Goal: Obtain resource: Obtain resource

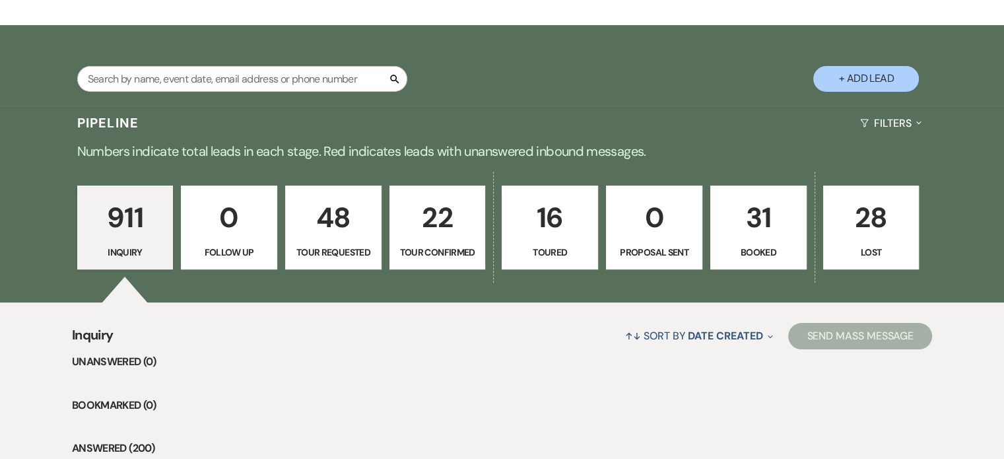
scroll to position [197, 0]
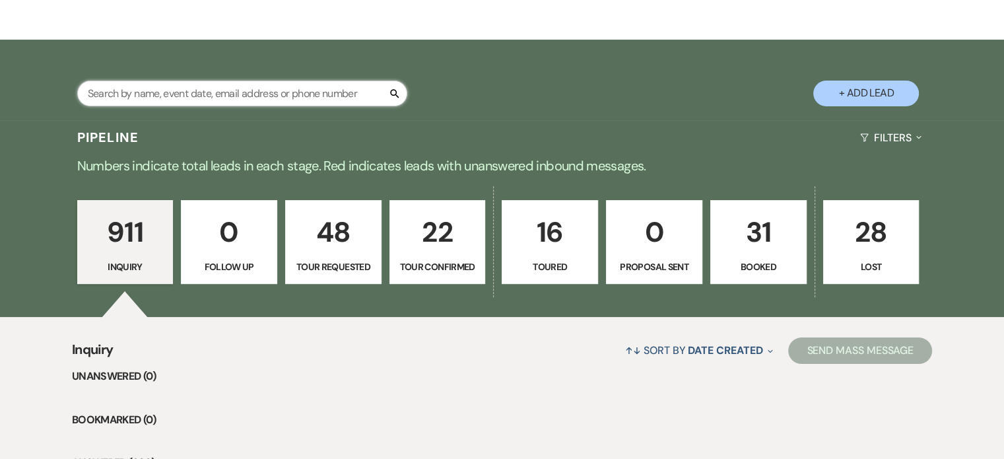
click at [145, 93] on input "text" at bounding box center [242, 94] width 330 height 26
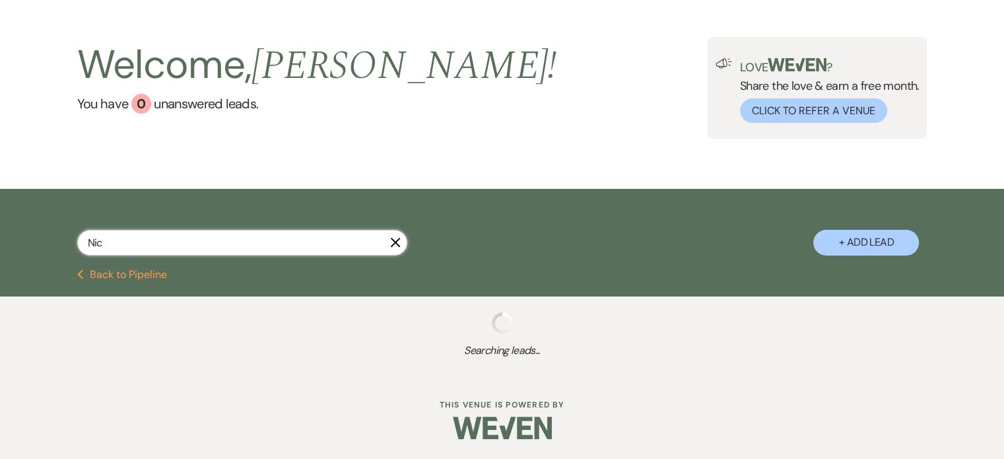
type input "Nico"
select select "2"
select select "5"
select select "2"
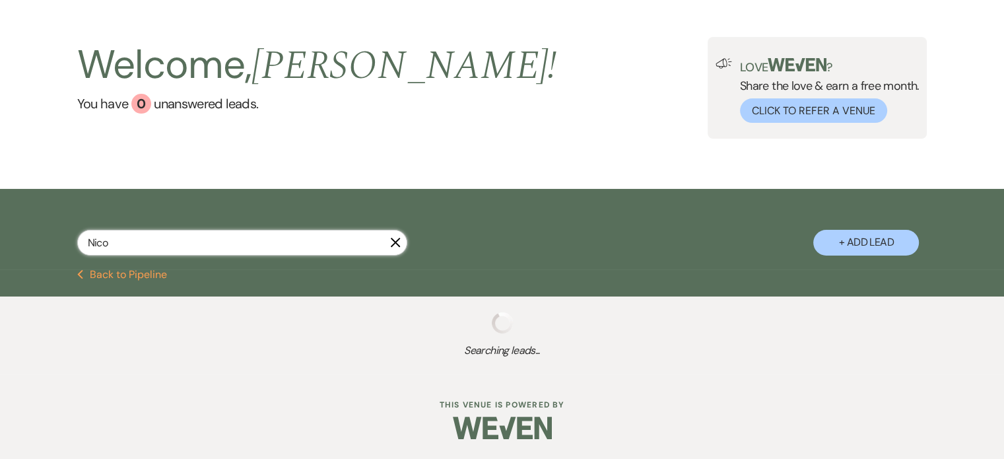
select select "2"
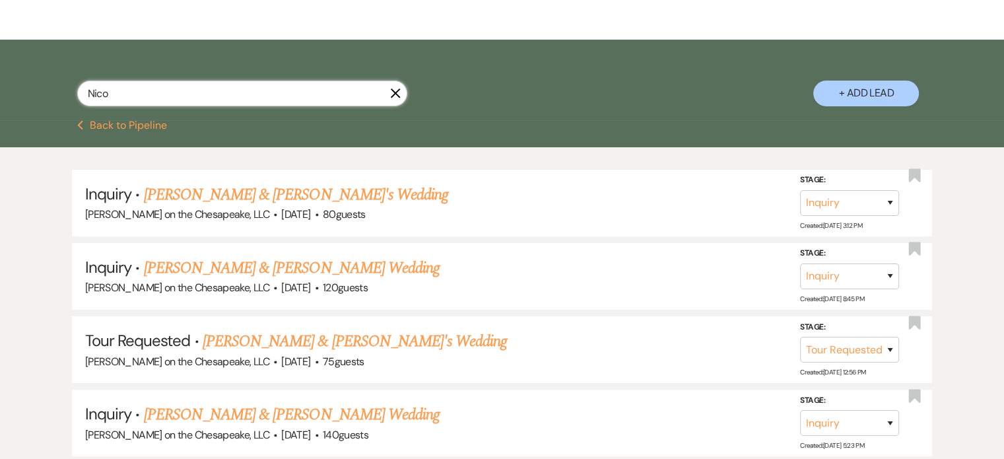
select select "2"
select select "5"
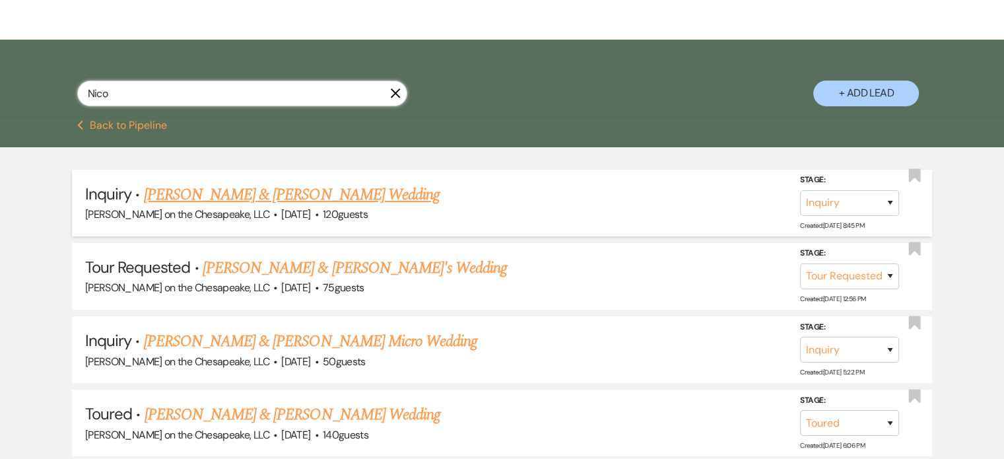
type input "Nico"
click at [303, 195] on link "[PERSON_NAME] & [PERSON_NAME] Wedding" at bounding box center [292, 195] width 296 height 24
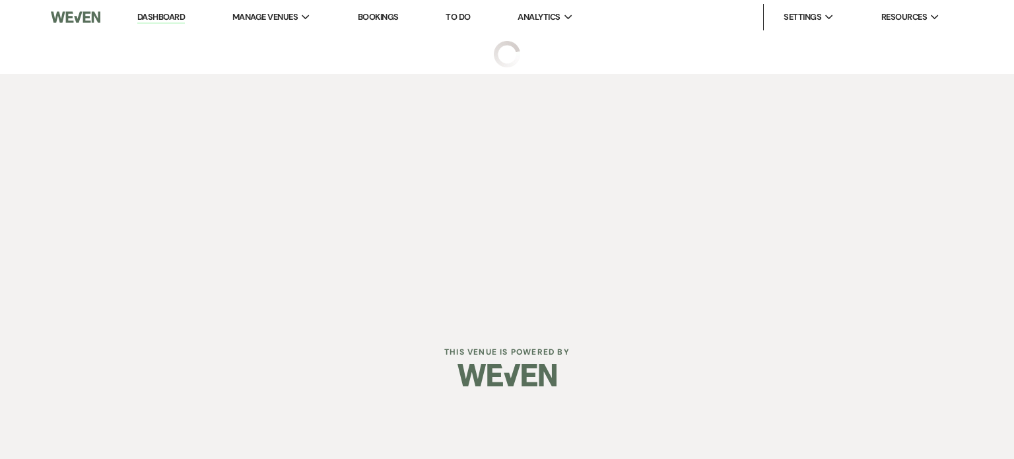
select select "5"
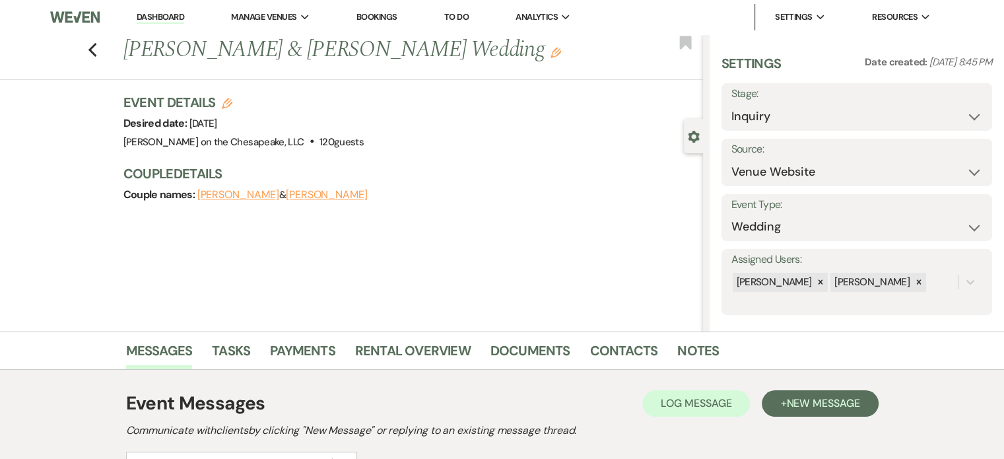
click at [288, 197] on button "[PERSON_NAME]" at bounding box center [327, 194] width 82 height 11
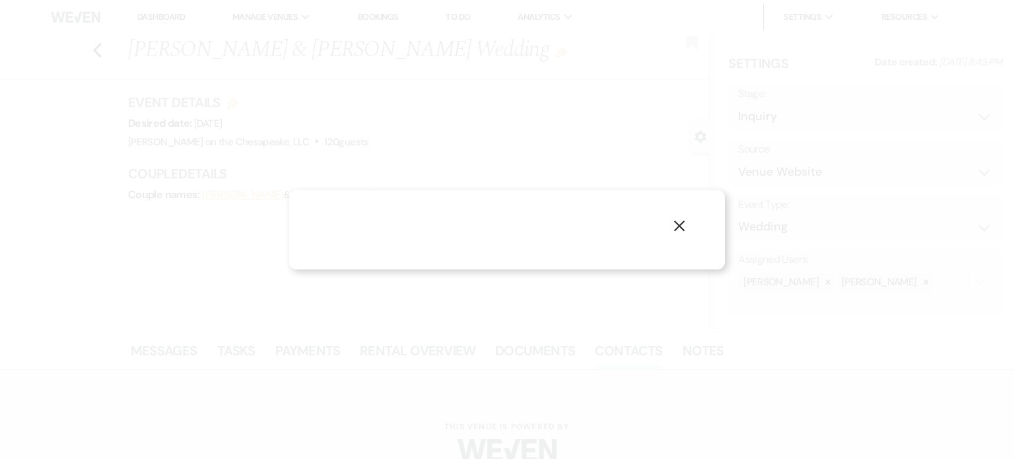
select select "1"
select select "text"
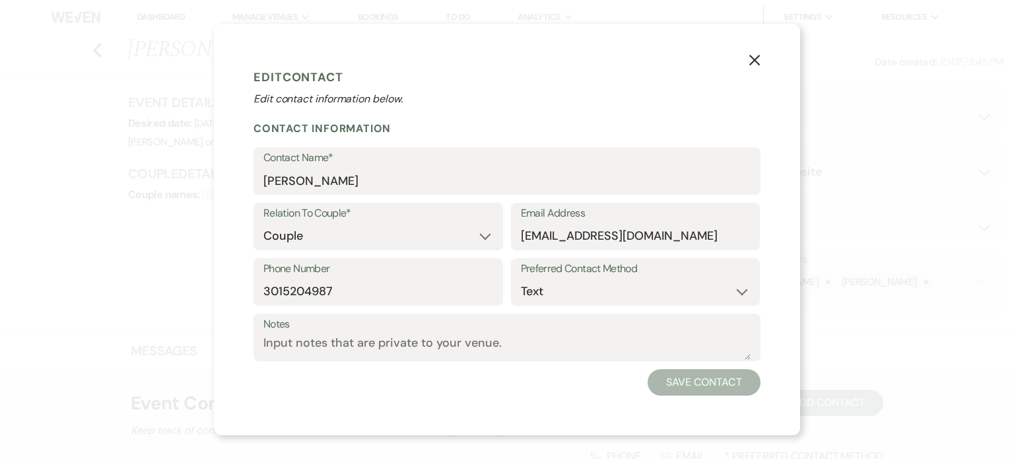
click at [756, 61] on use "button" at bounding box center [754, 60] width 11 height 11
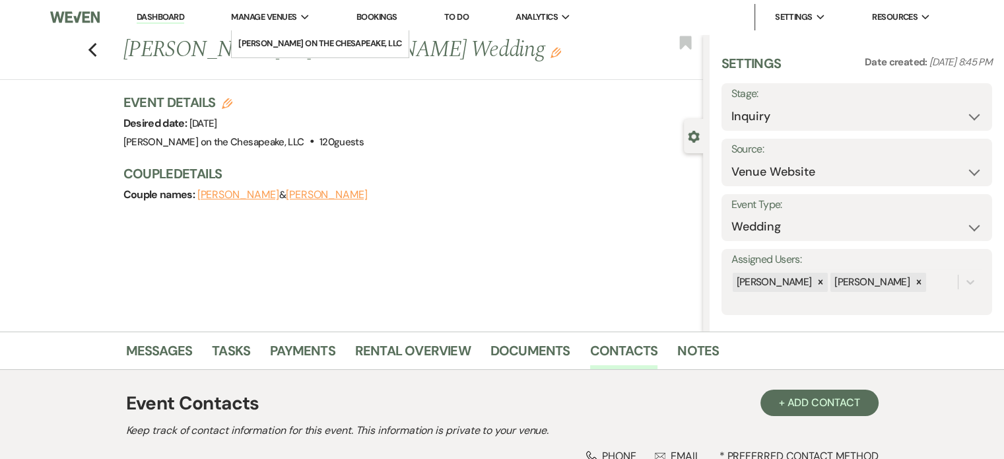
click at [283, 16] on span "Manage Venues" at bounding box center [263, 17] width 65 height 13
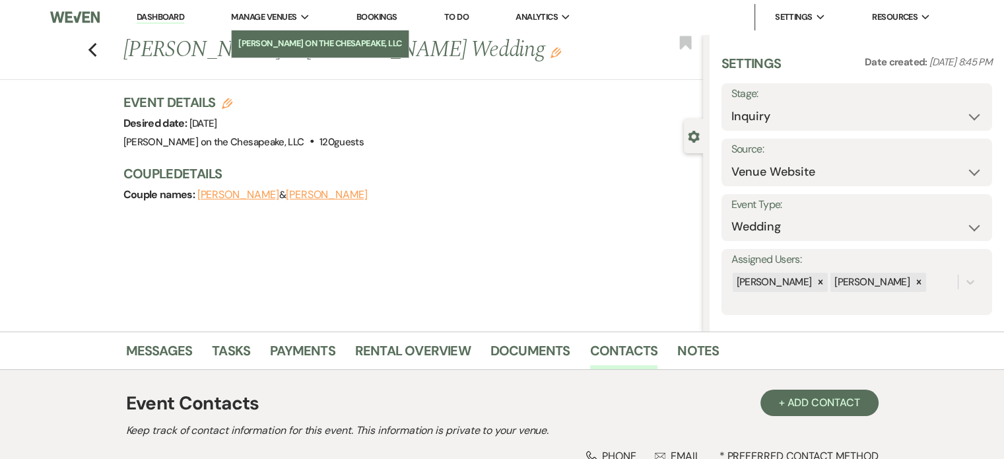
click at [296, 40] on li "[PERSON_NAME] on the Chesapeake, LLC" at bounding box center [320, 43] width 164 height 13
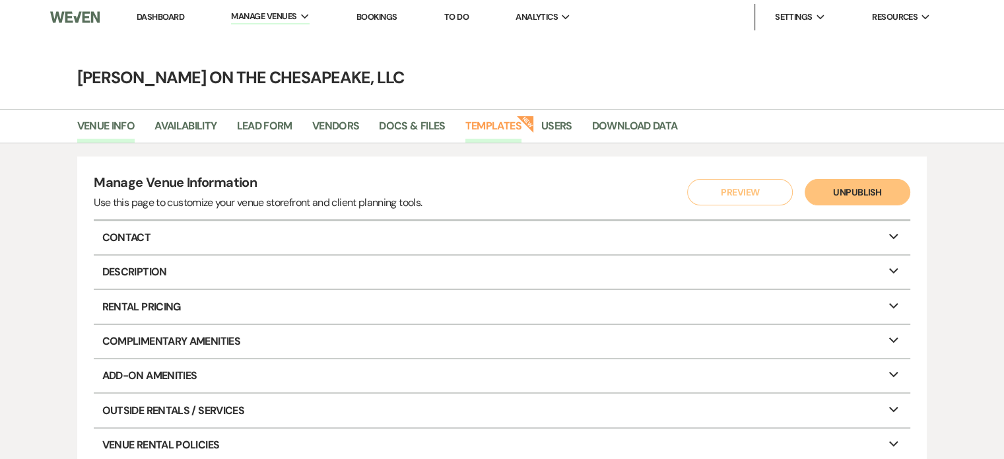
click at [507, 127] on link "Templates" at bounding box center [493, 130] width 56 height 25
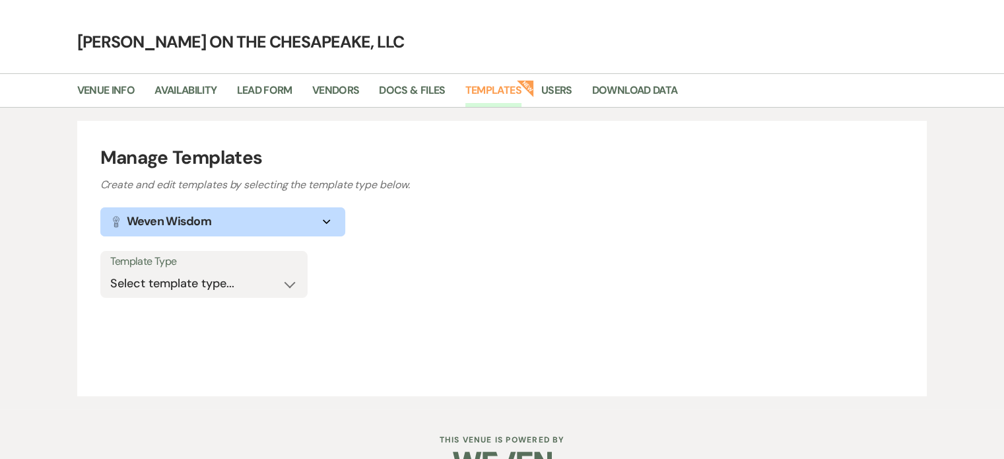
scroll to position [70, 0]
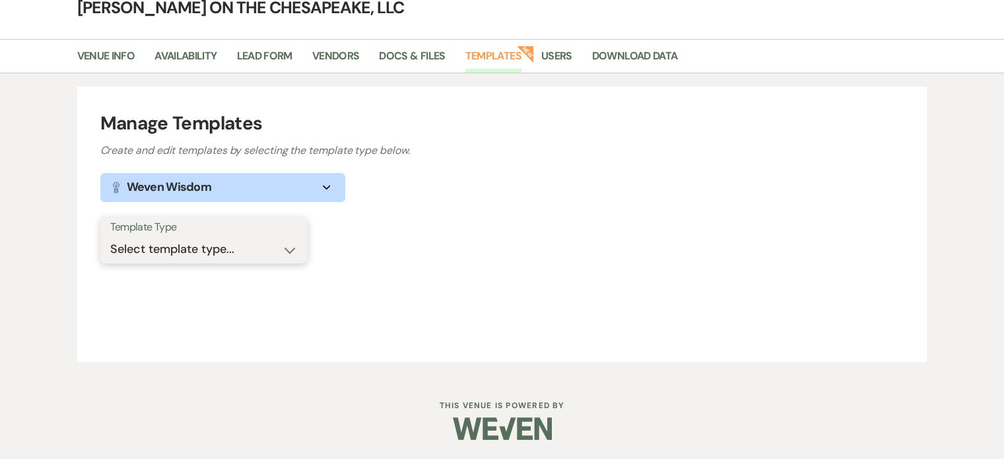
click at [286, 250] on select "Select template type... Task List Message Templates Payment Plan Inventory Item…" at bounding box center [203, 249] width 187 height 26
select select "Message Templates"
click at [110, 236] on select "Select template type... Task List Message Templates Payment Plan Inventory Item…" at bounding box center [203, 249] width 187 height 26
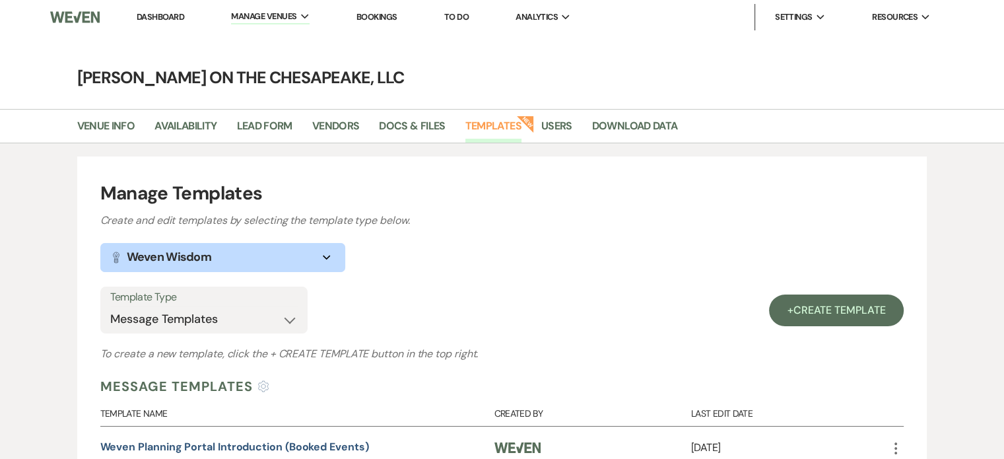
select select "5"
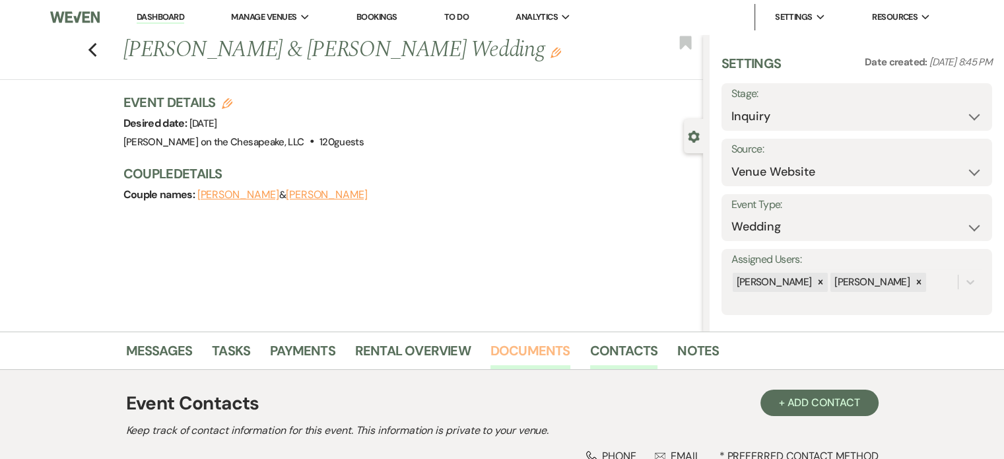
click at [510, 352] on link "Documents" at bounding box center [530, 354] width 80 height 29
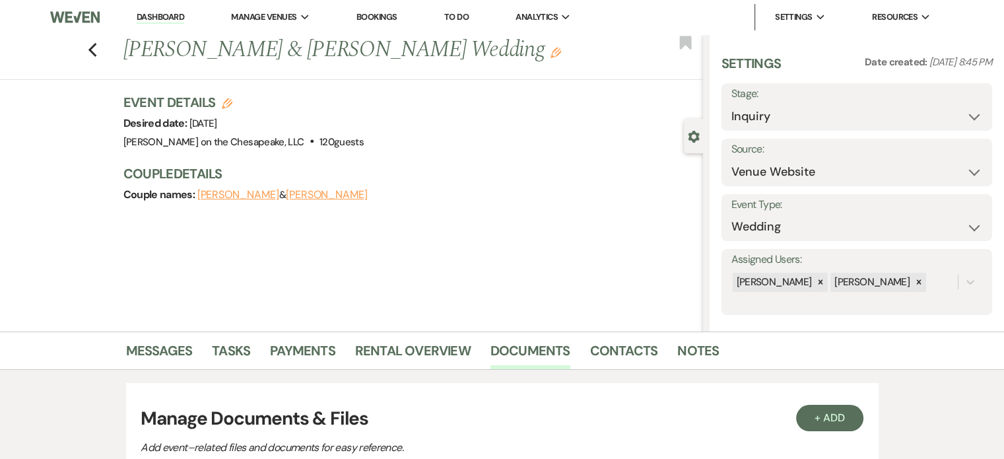
select select "2"
select select "5"
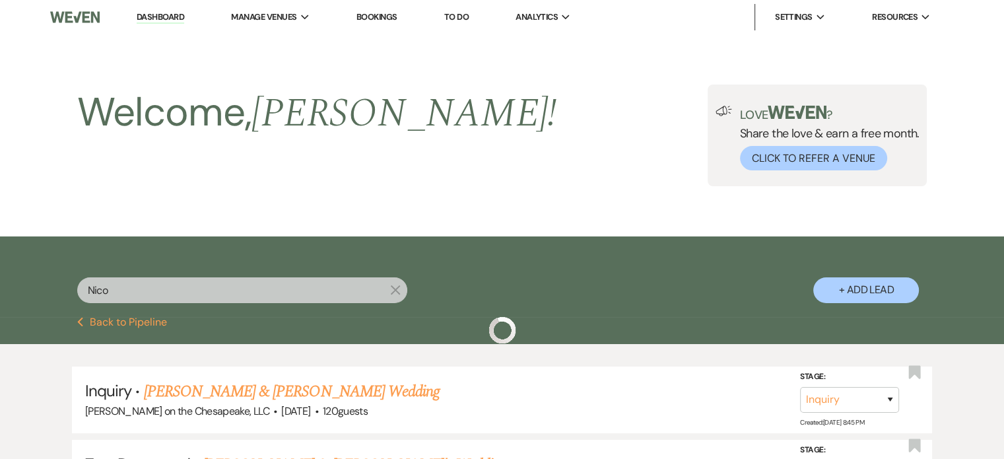
scroll to position [197, 0]
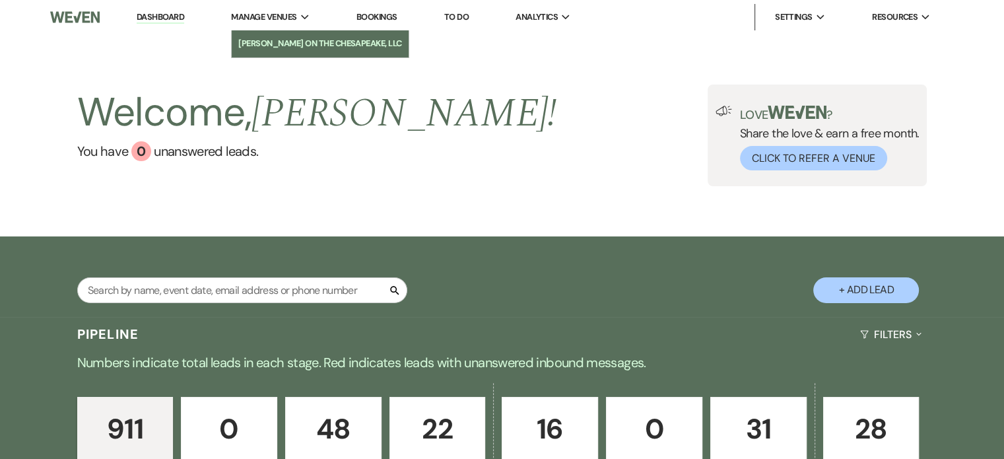
click at [280, 42] on li "[PERSON_NAME] on the Chesapeake, LLC" at bounding box center [320, 43] width 164 height 13
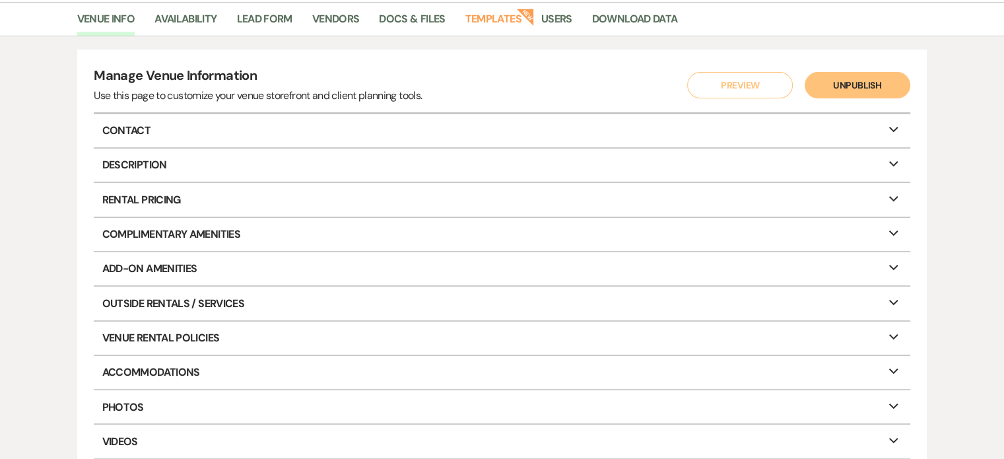
scroll to position [103, 0]
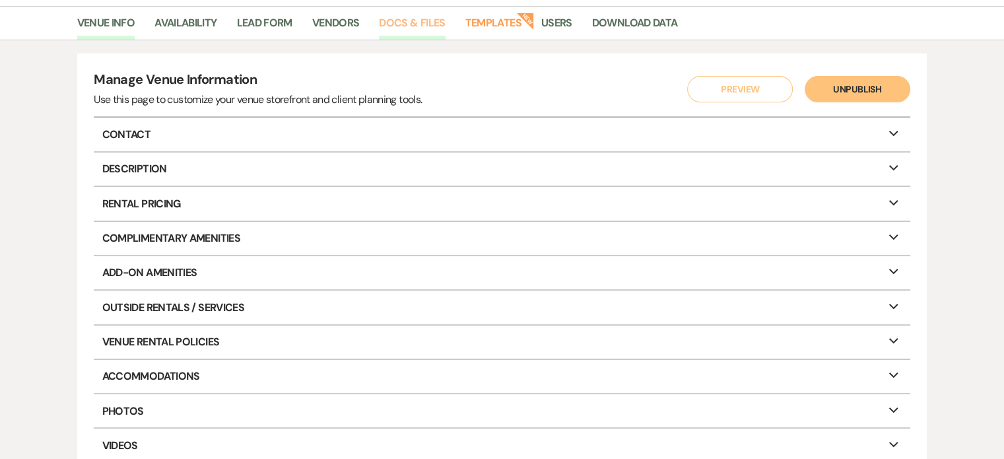
click at [405, 21] on link "Docs & Files" at bounding box center [412, 27] width 66 height 25
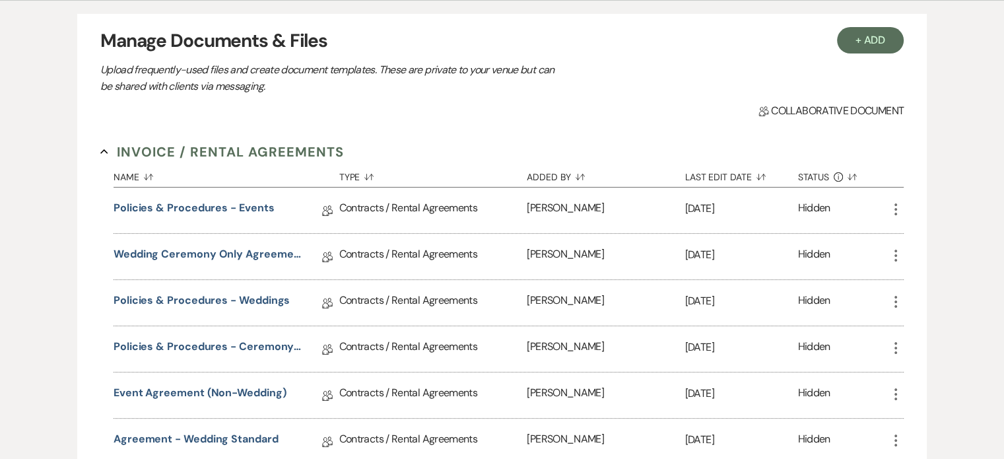
scroll to position [264, 0]
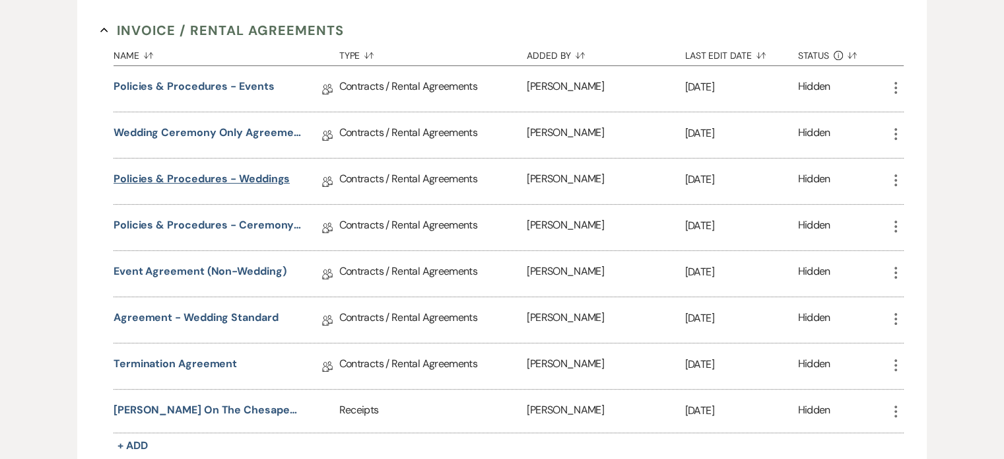
click at [267, 178] on link "Policies & Procedures - Weddings" at bounding box center [202, 181] width 176 height 20
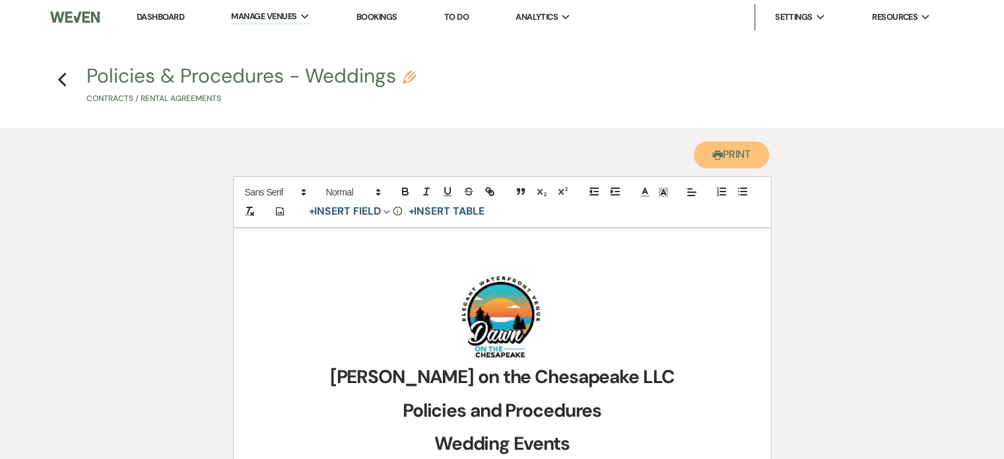
click at [736, 156] on button "Printer Print" at bounding box center [732, 154] width 76 height 27
click at [61, 79] on use "button" at bounding box center [61, 80] width 9 height 15
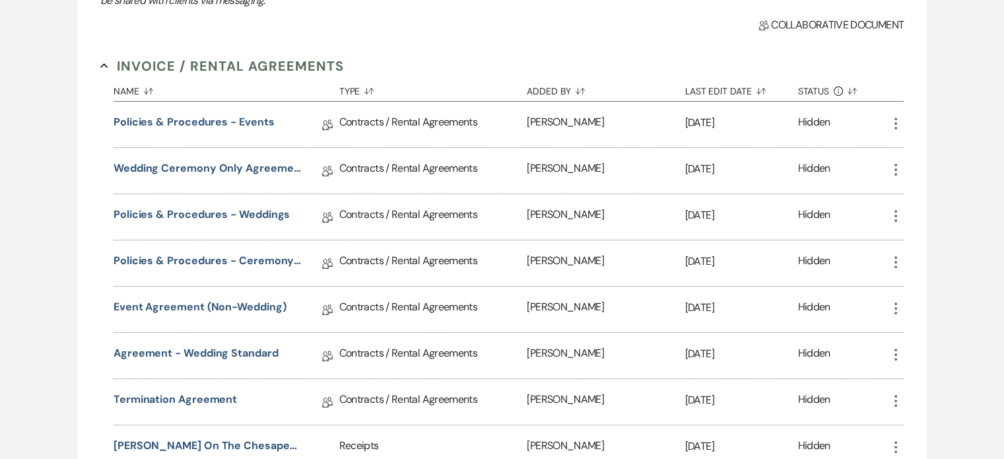
scroll to position [264, 0]
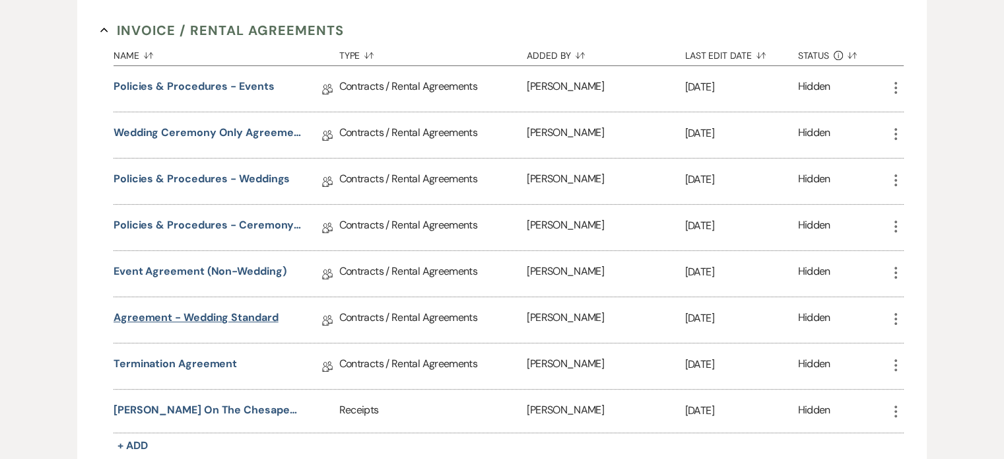
click at [216, 316] on link "Agreement - Wedding Standard" at bounding box center [196, 320] width 165 height 20
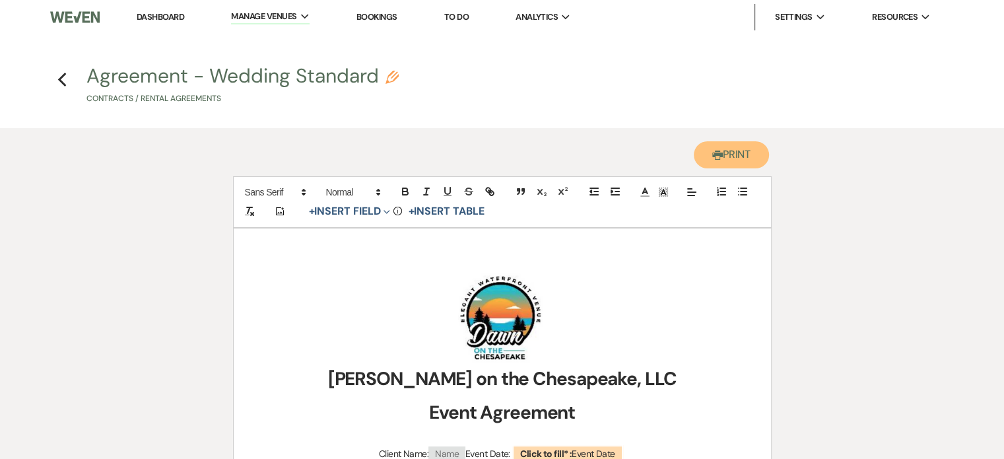
click at [745, 158] on button "Printer Print" at bounding box center [732, 154] width 76 height 27
click at [66, 83] on icon "Previous" at bounding box center [62, 80] width 10 height 16
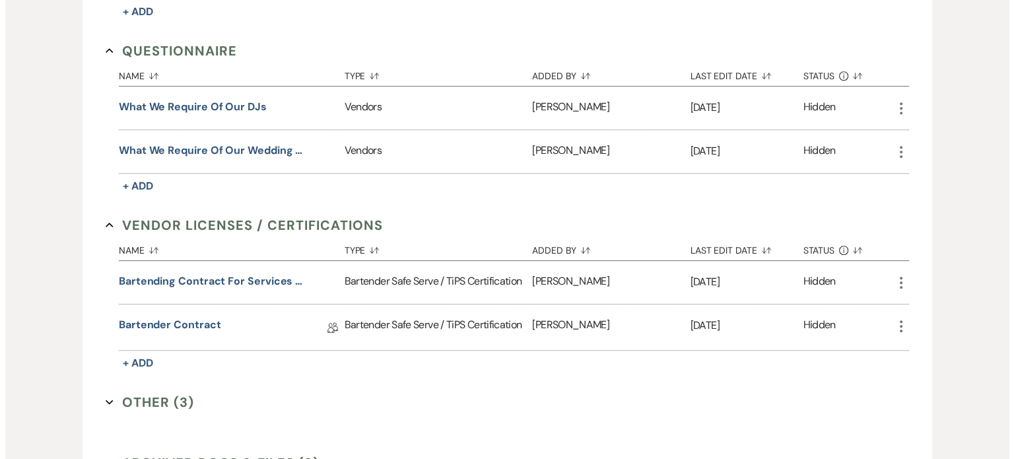
scroll to position [792, 0]
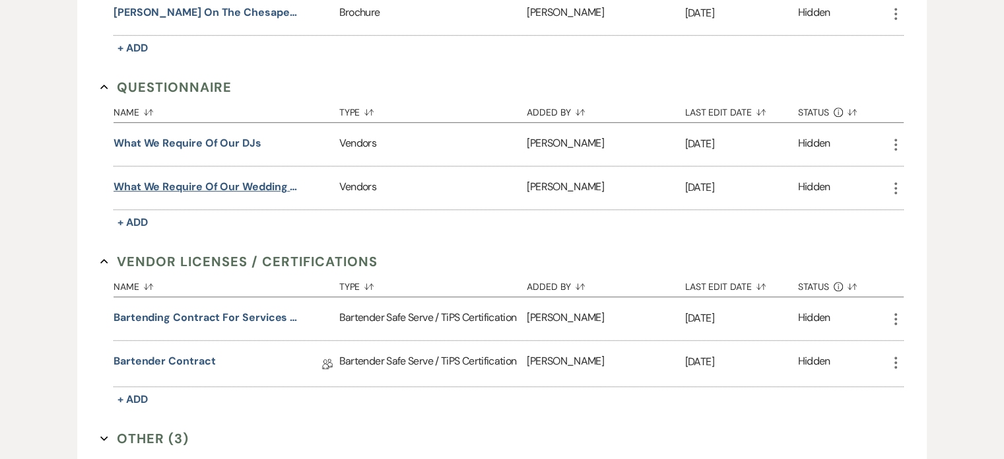
click at [275, 179] on button "What we require of our wedding Coordinators" at bounding box center [208, 187] width 188 height 16
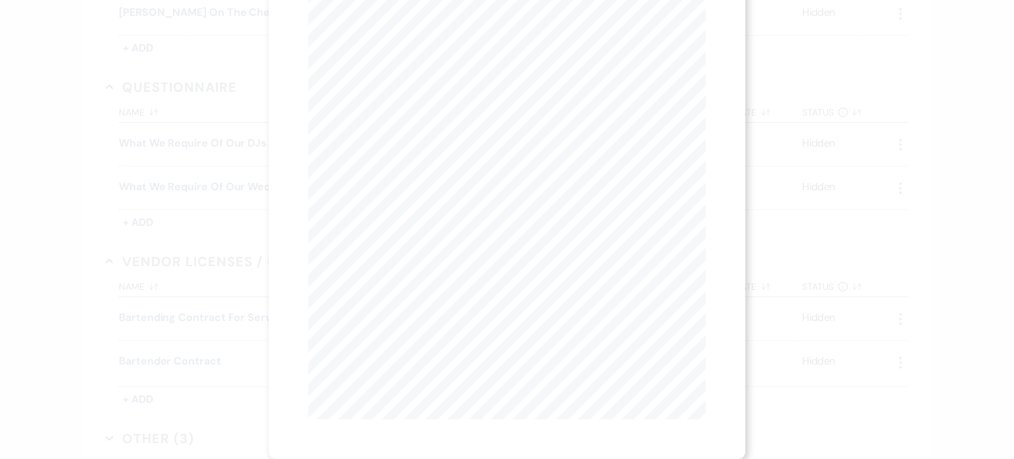
scroll to position [162, 0]
